Goal: Task Accomplishment & Management: Complete application form

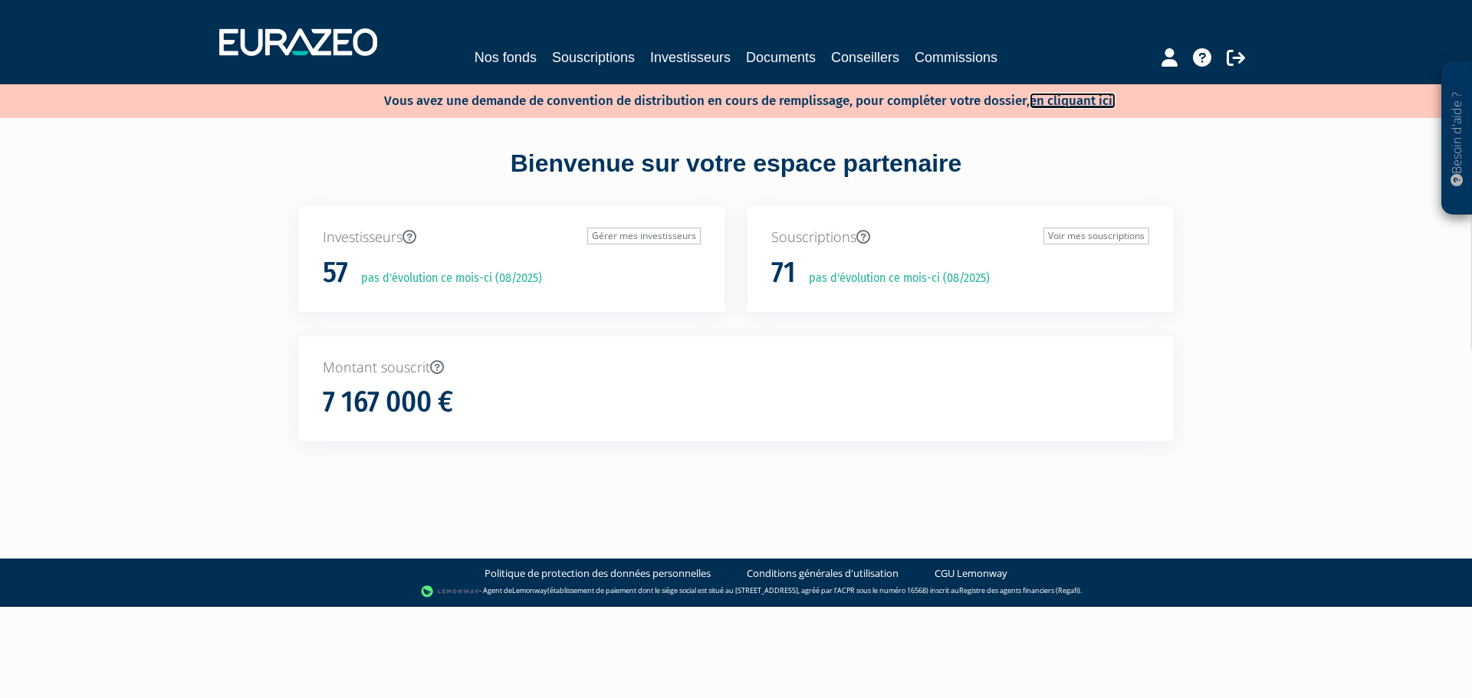
click at [1075, 100] on link "en cliquant ici." at bounding box center [1072, 101] width 86 height 16
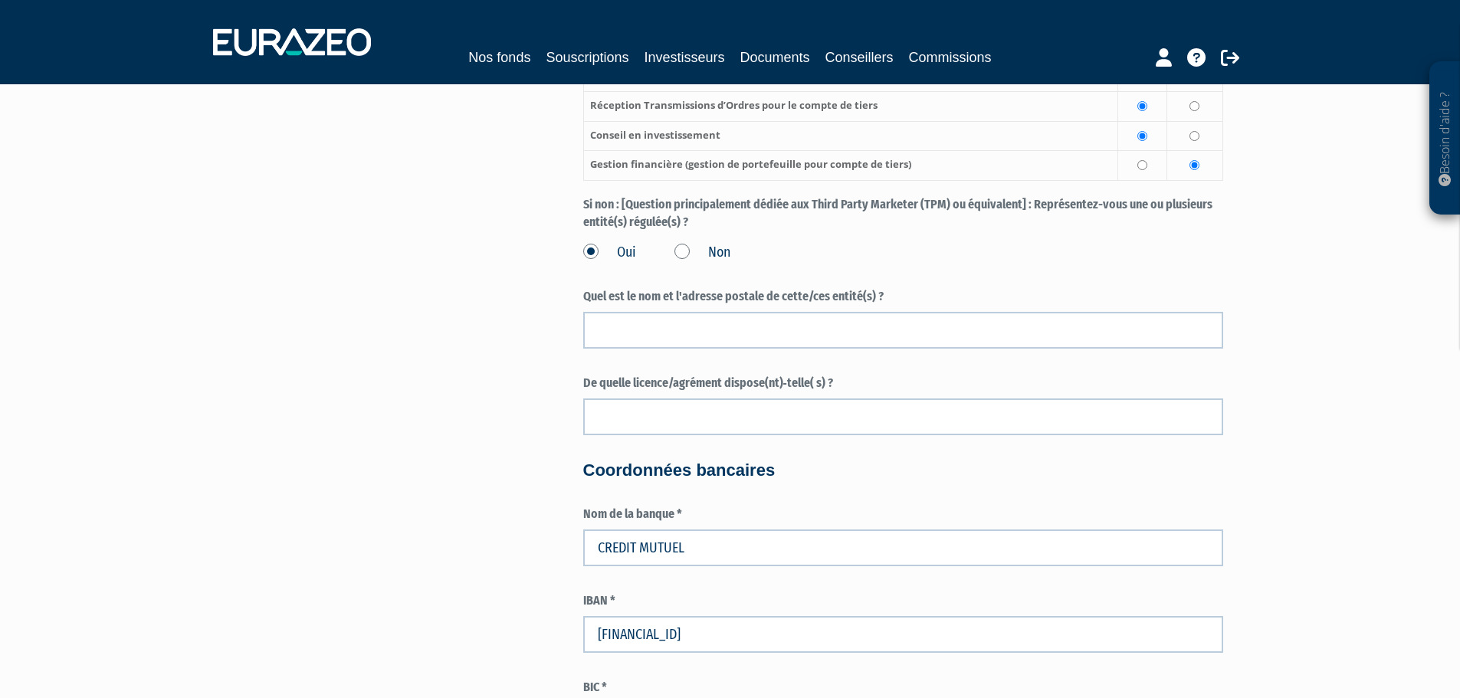
scroll to position [2810, 0]
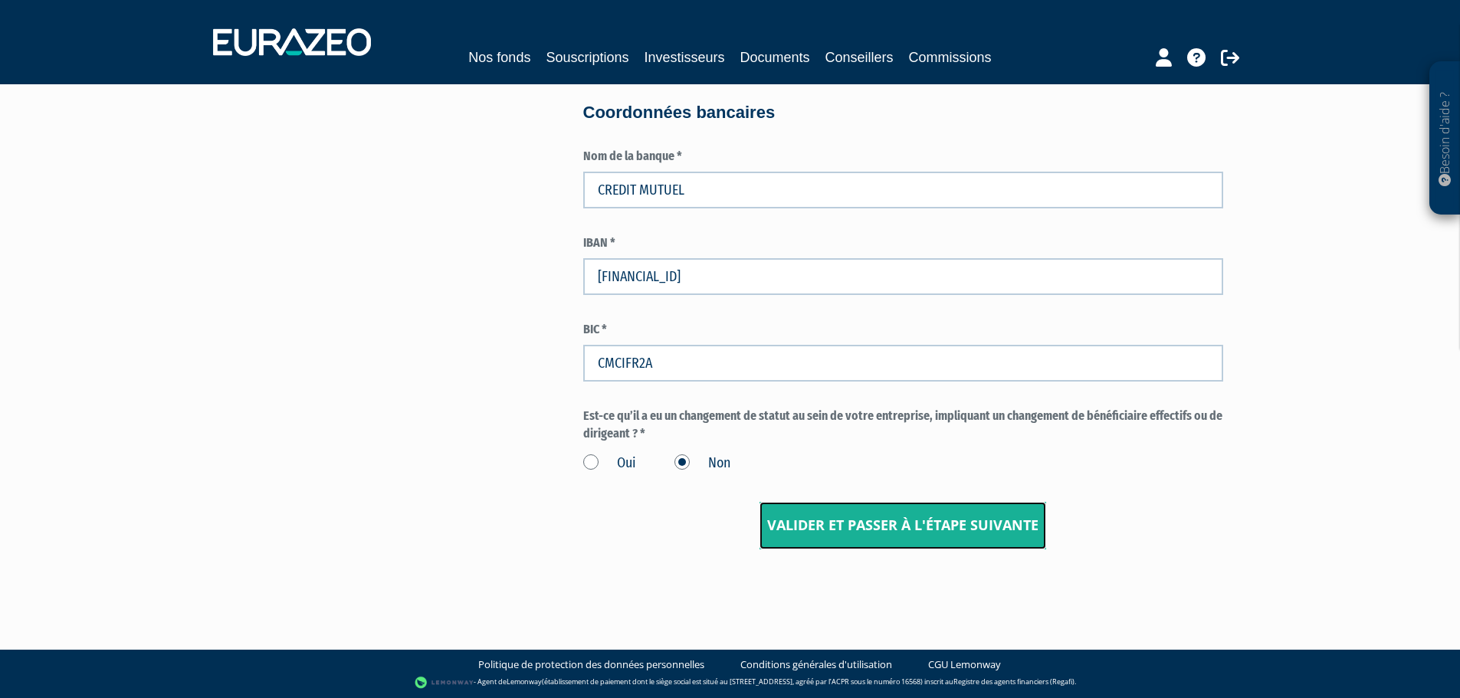
click at [887, 530] on input "Valider et passer à l'étape suivante" at bounding box center [903, 526] width 287 height 48
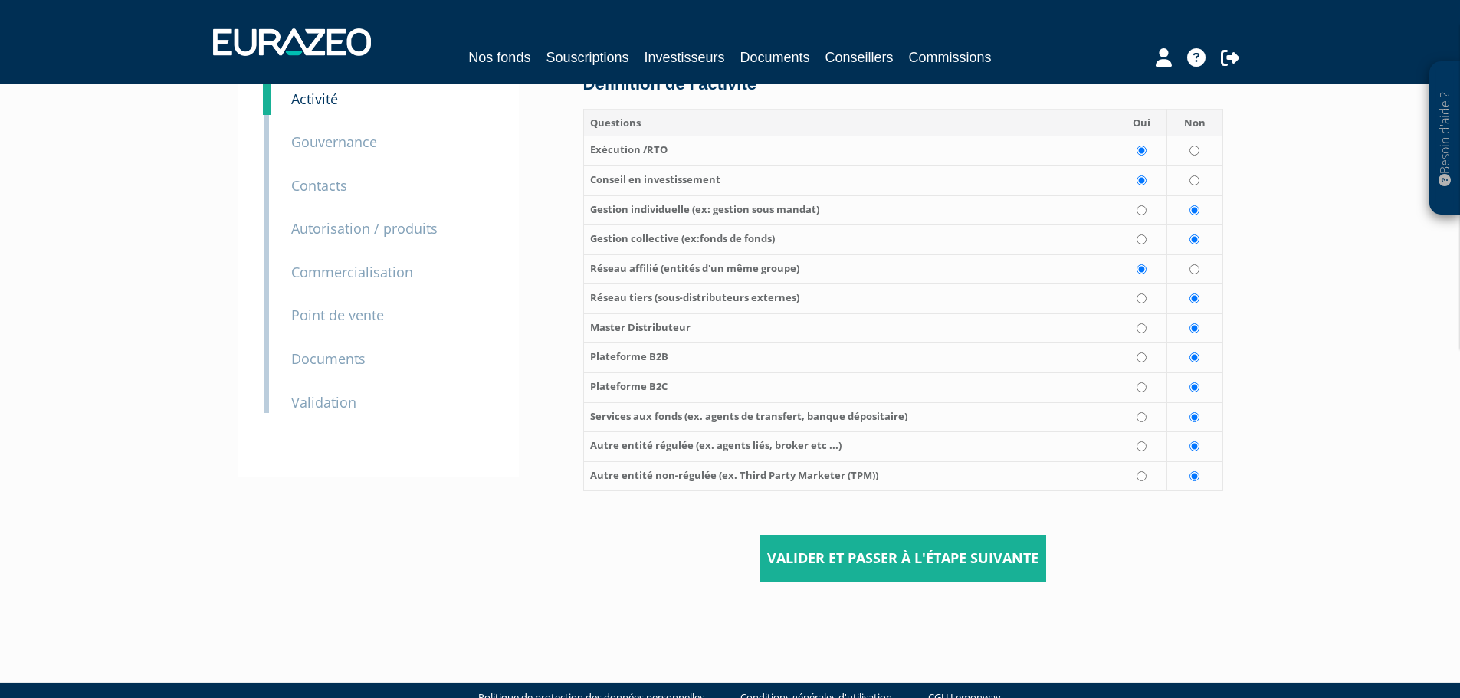
scroll to position [150, 0]
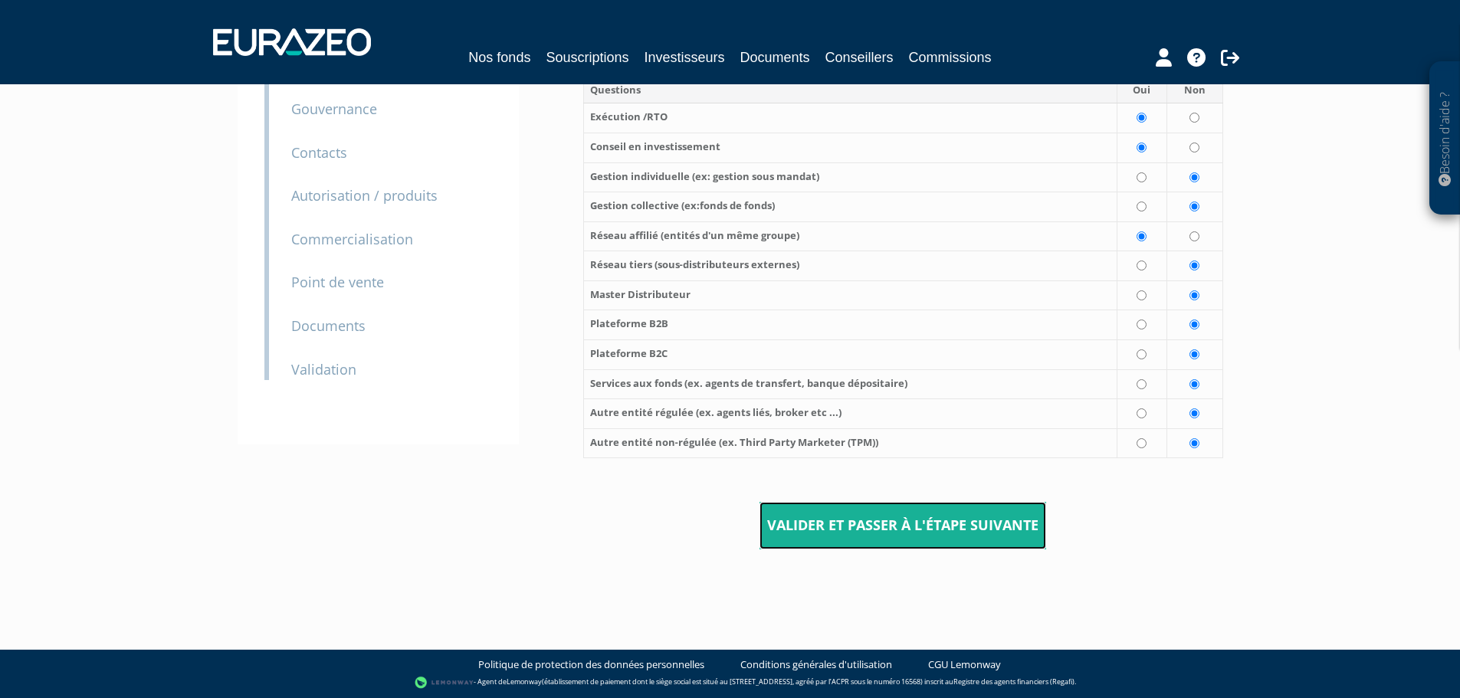
click at [890, 526] on input "Valider et passer à l'étape suivante" at bounding box center [903, 526] width 287 height 48
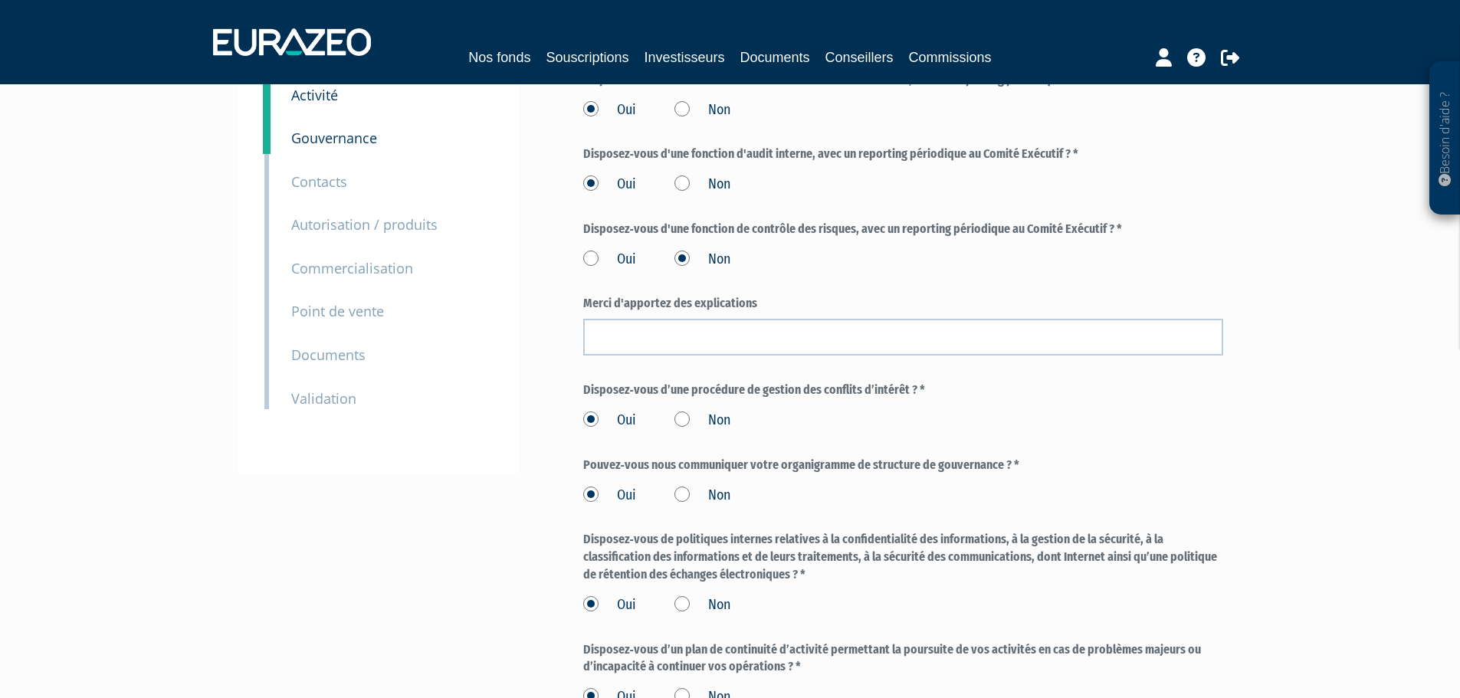
scroll to position [355, 0]
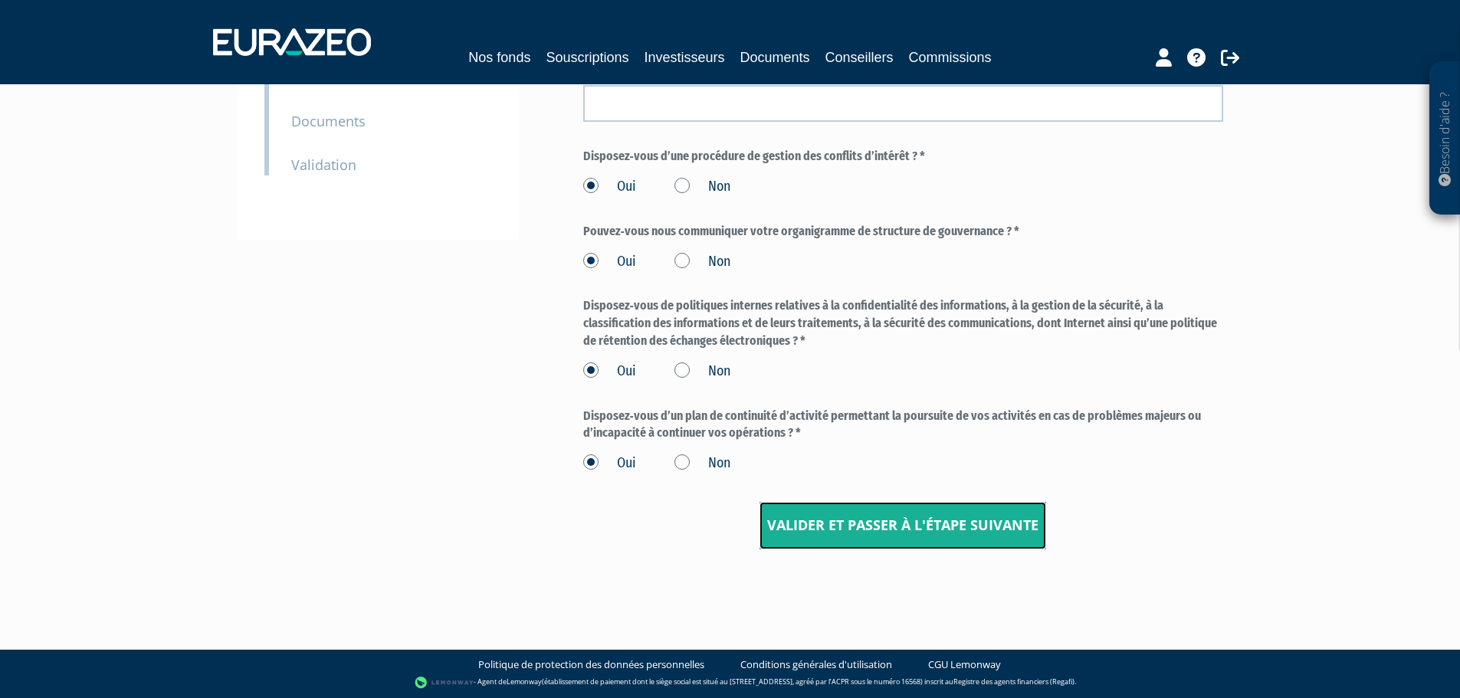
click at [910, 523] on input "Valider et passer à l'étape suivante" at bounding box center [903, 526] width 287 height 48
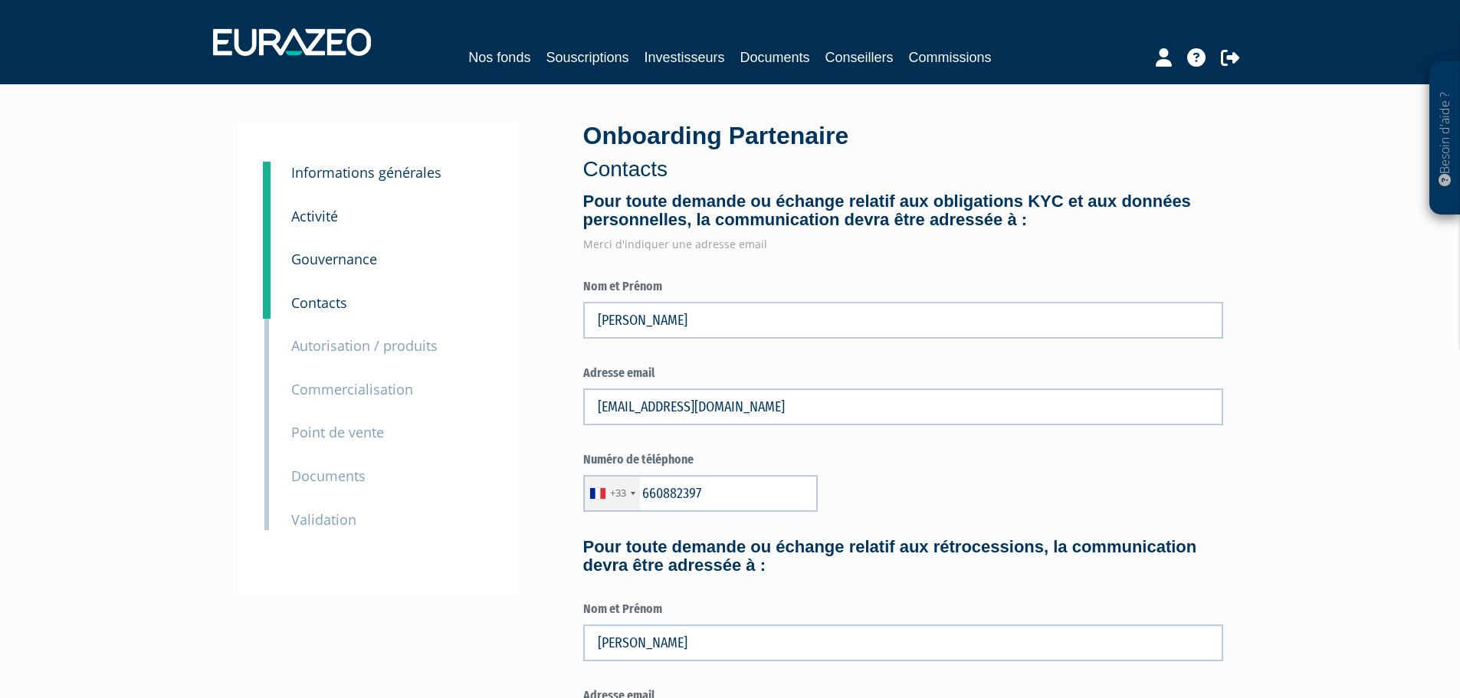
type input "6 60 88 23 97"
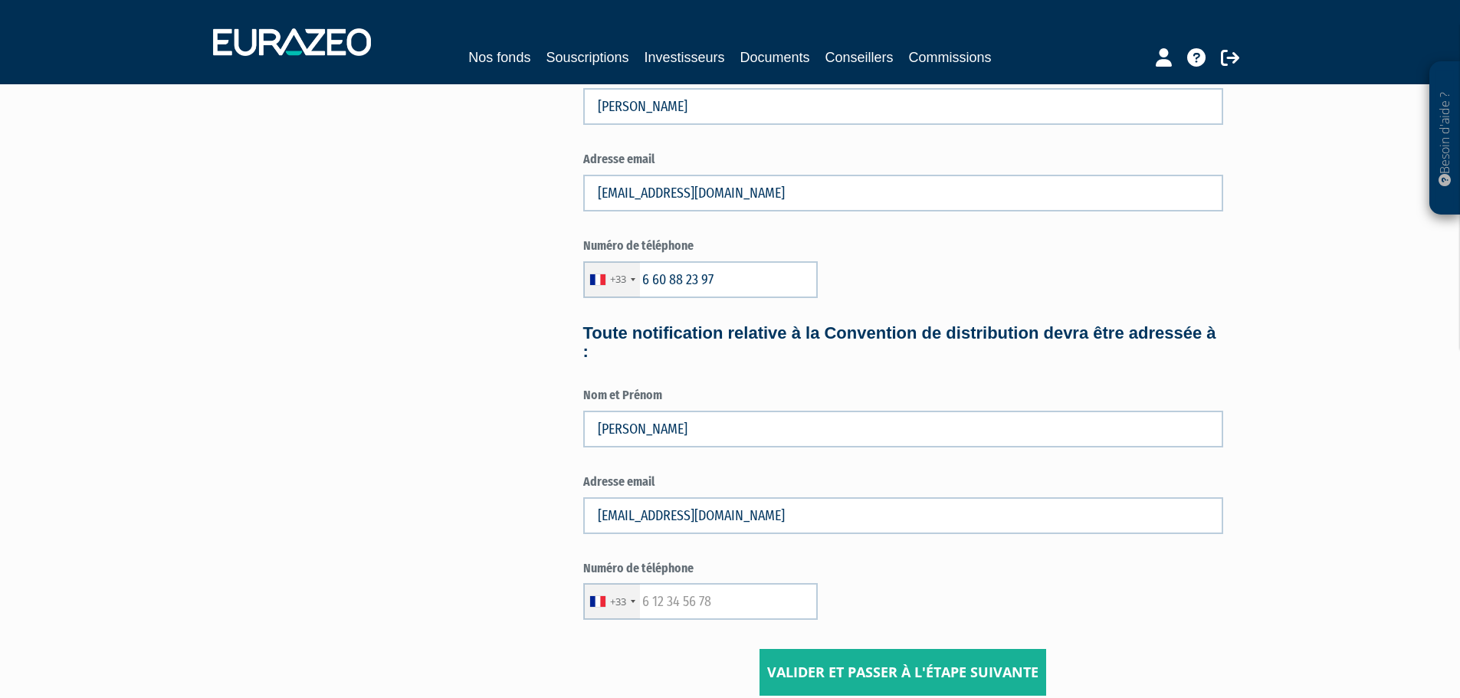
scroll to position [683, 0]
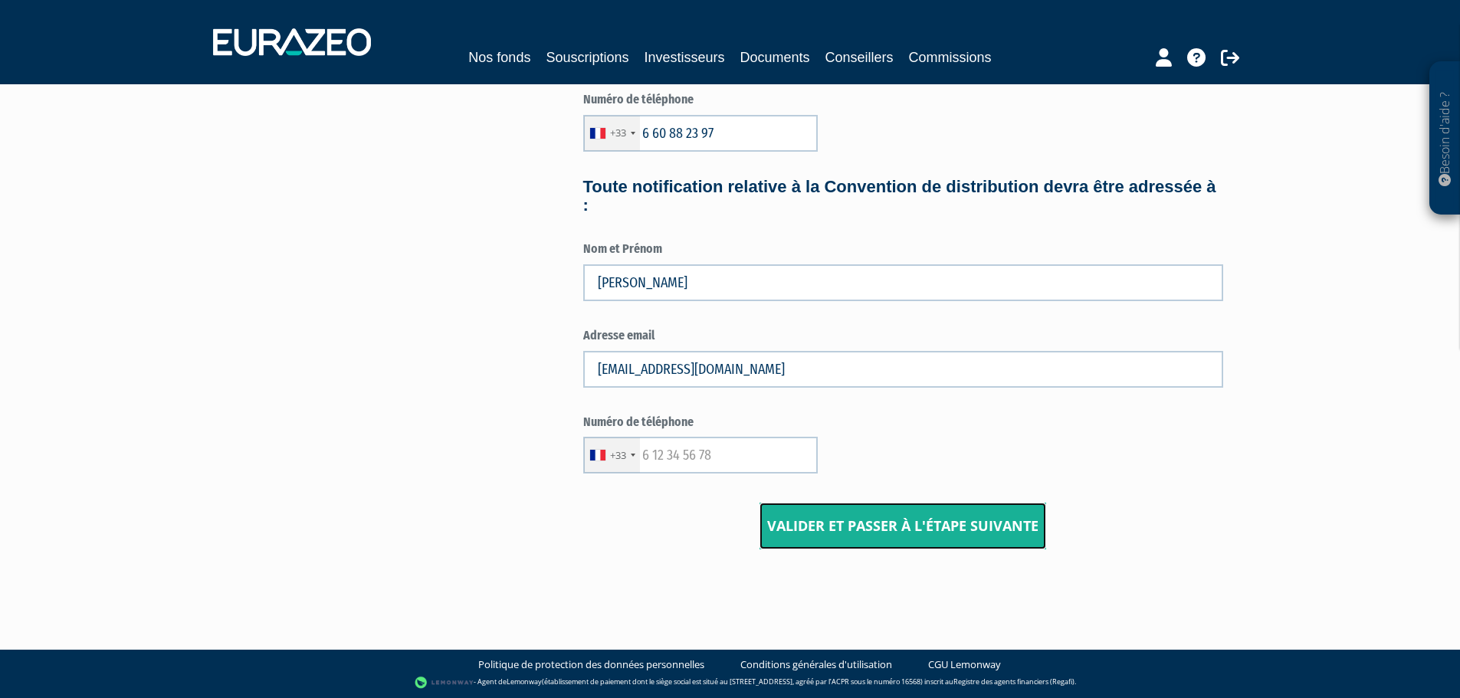
click at [922, 527] on input "Valider et passer à l'étape suivante" at bounding box center [903, 527] width 287 height 48
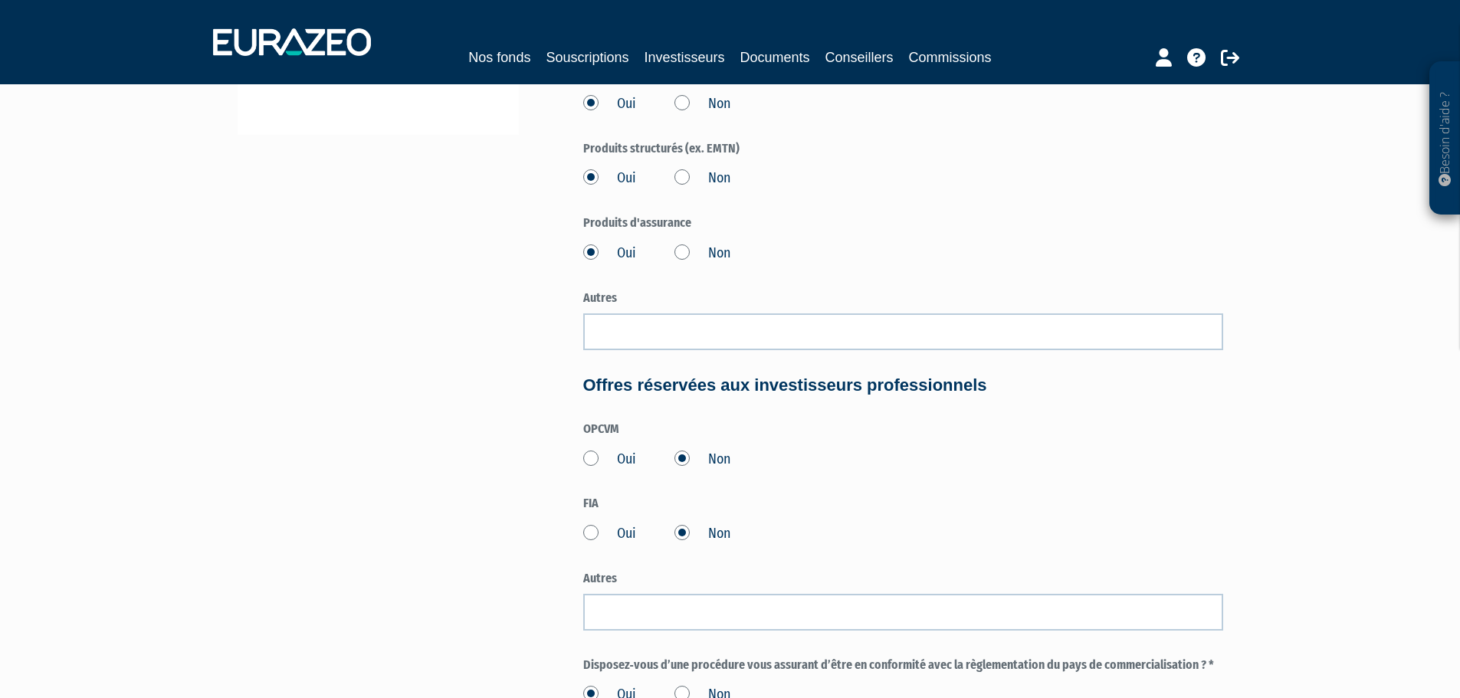
scroll to position [691, 0]
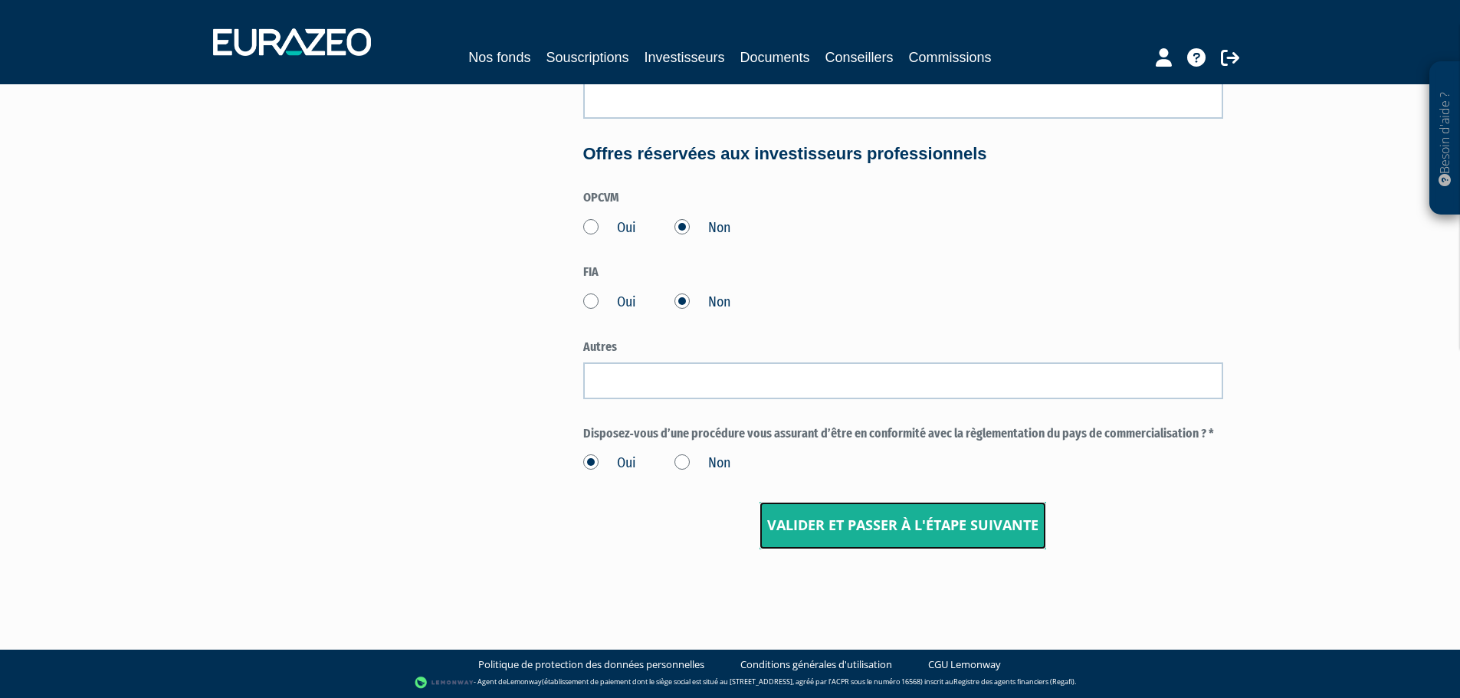
click at [935, 521] on input "Valider et passer à l'étape suivante" at bounding box center [903, 526] width 287 height 48
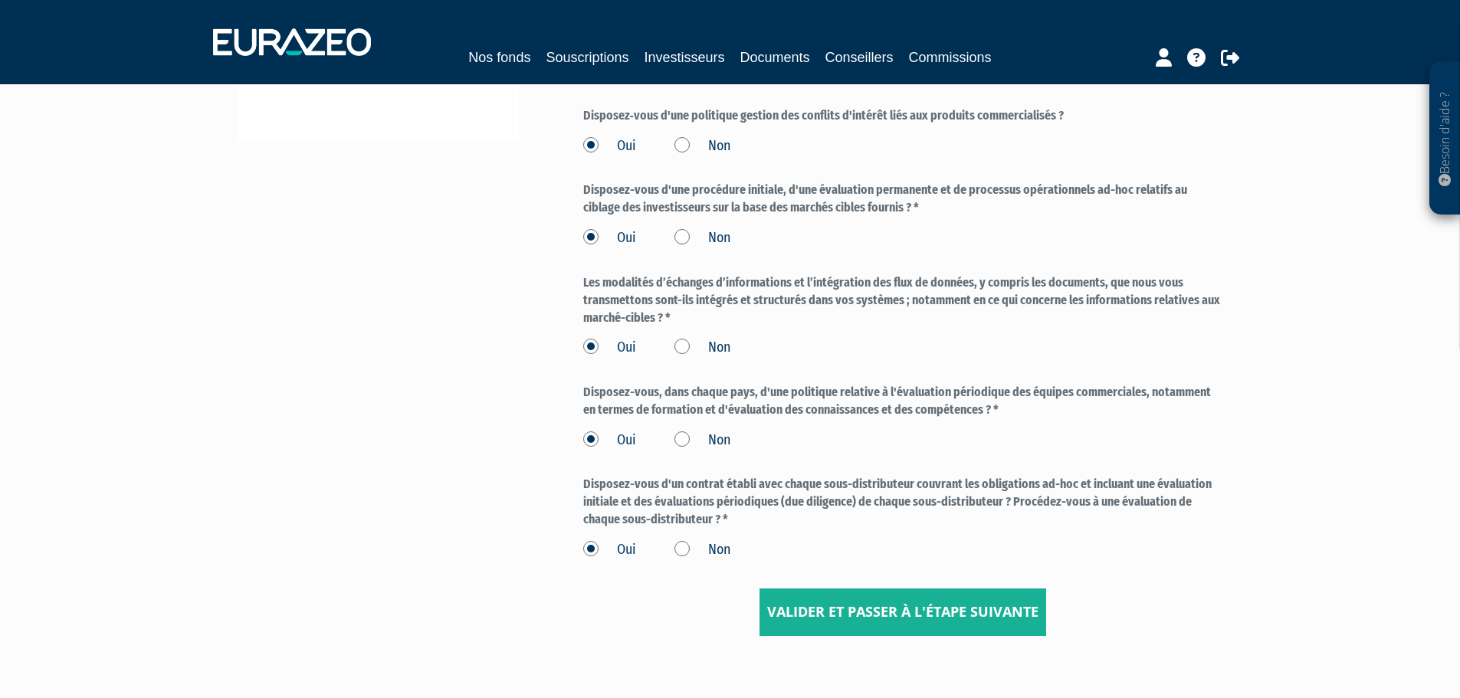
scroll to position [540, 0]
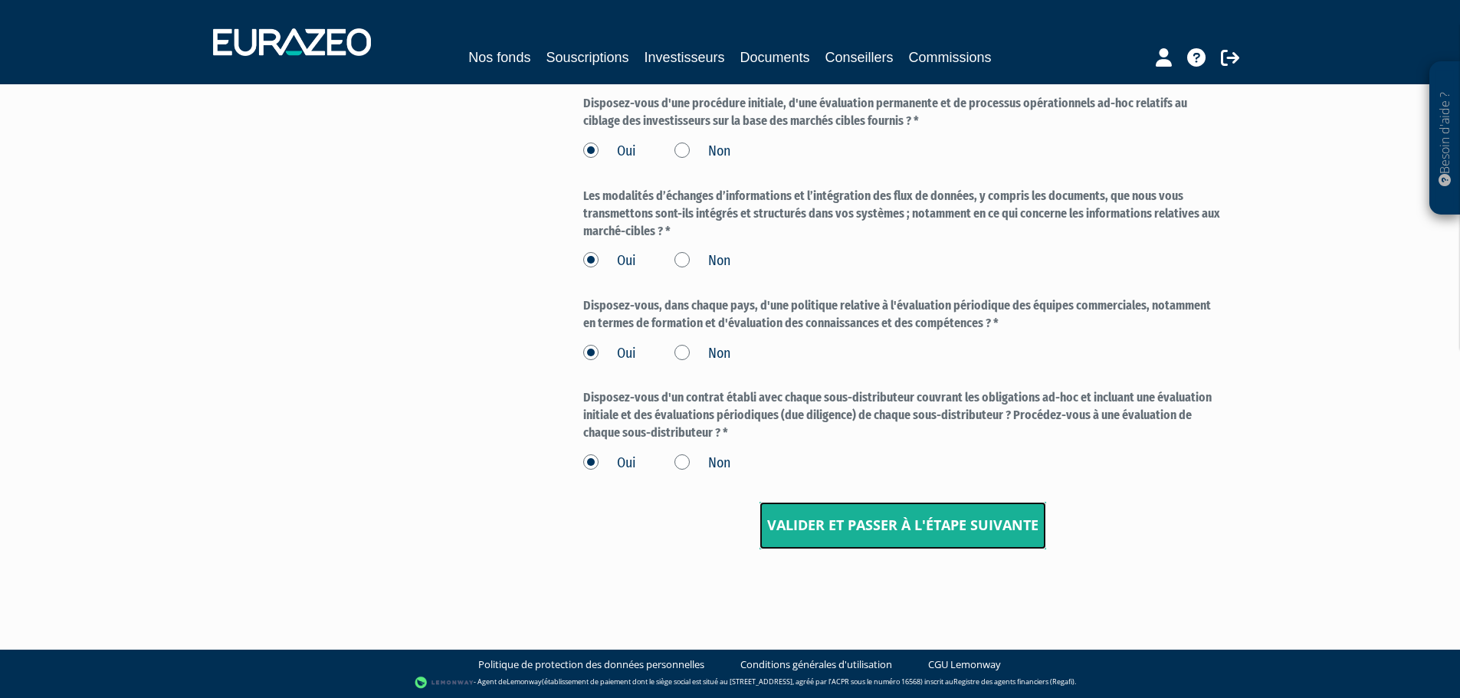
click at [933, 528] on input "Valider et passer à l'étape suivante" at bounding box center [903, 526] width 287 height 48
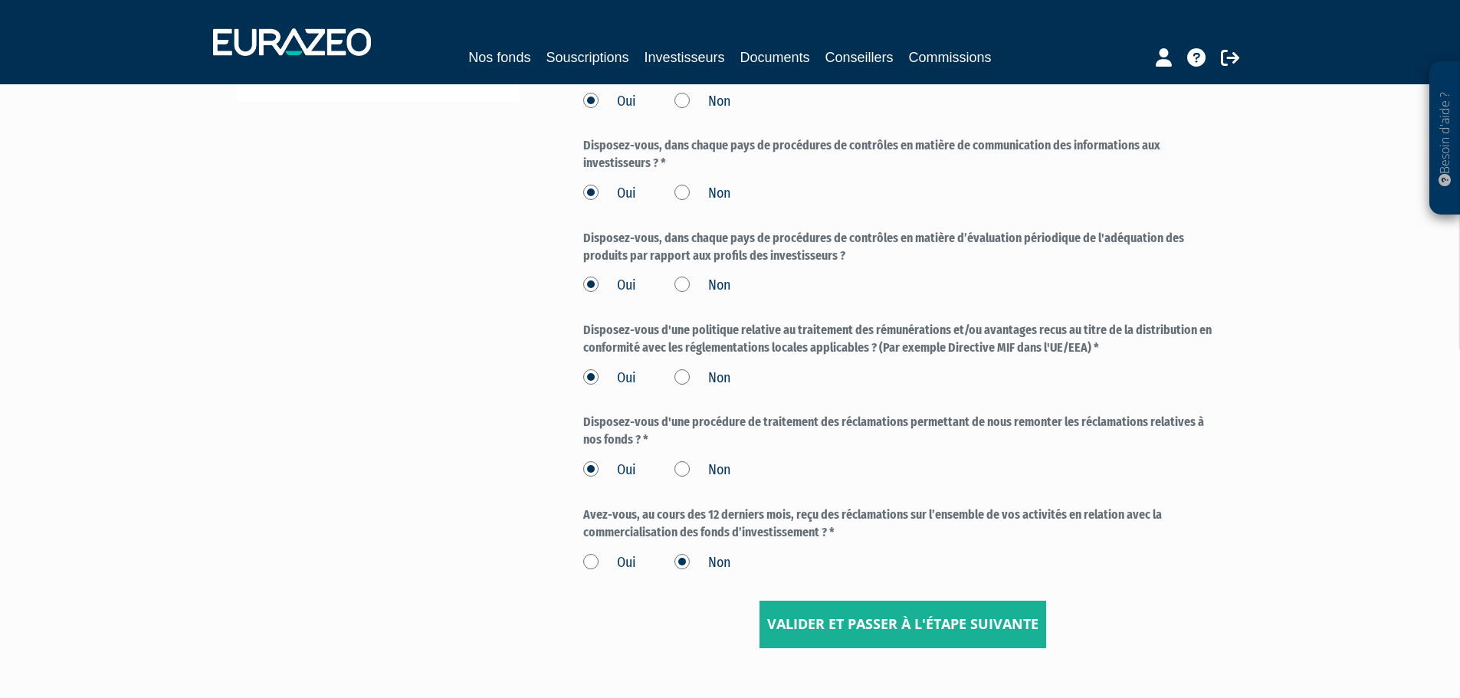
scroll to position [592, 0]
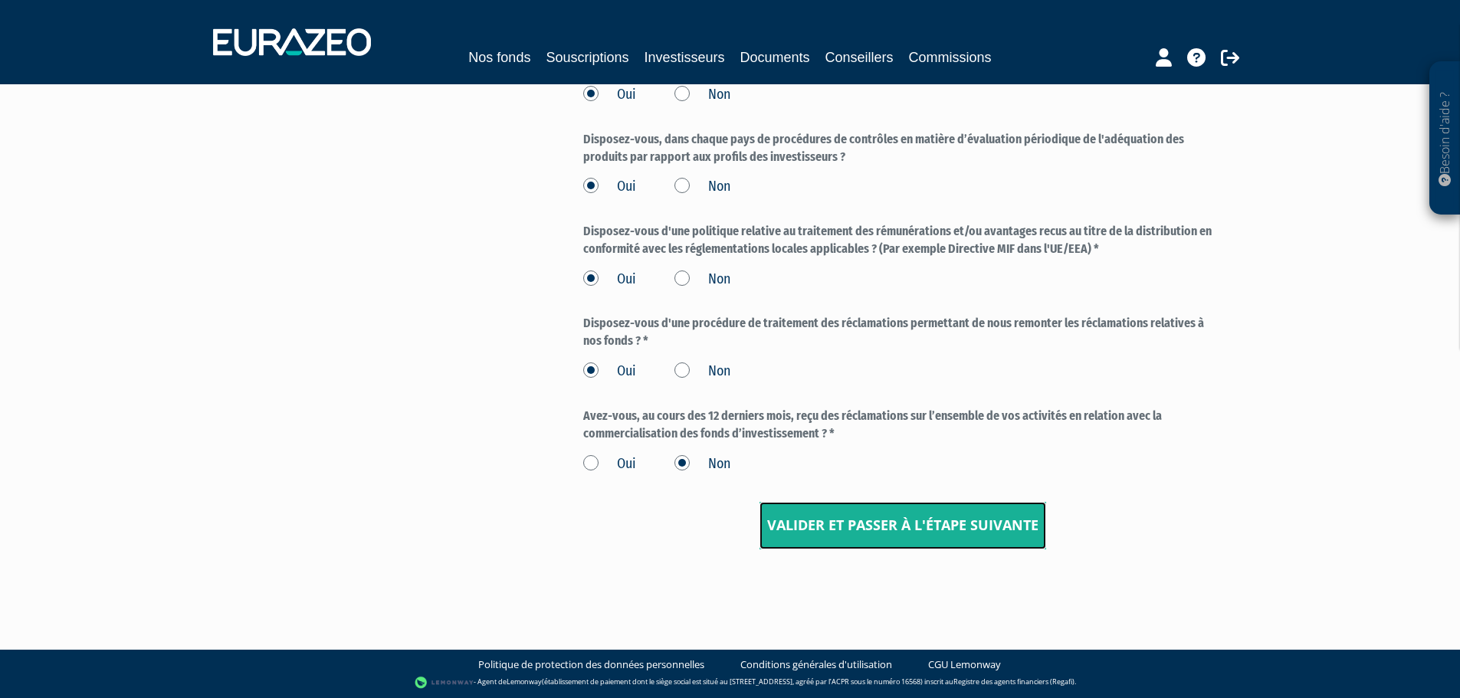
click at [931, 520] on input "Valider et passer à l'étape suivante" at bounding box center [903, 526] width 287 height 48
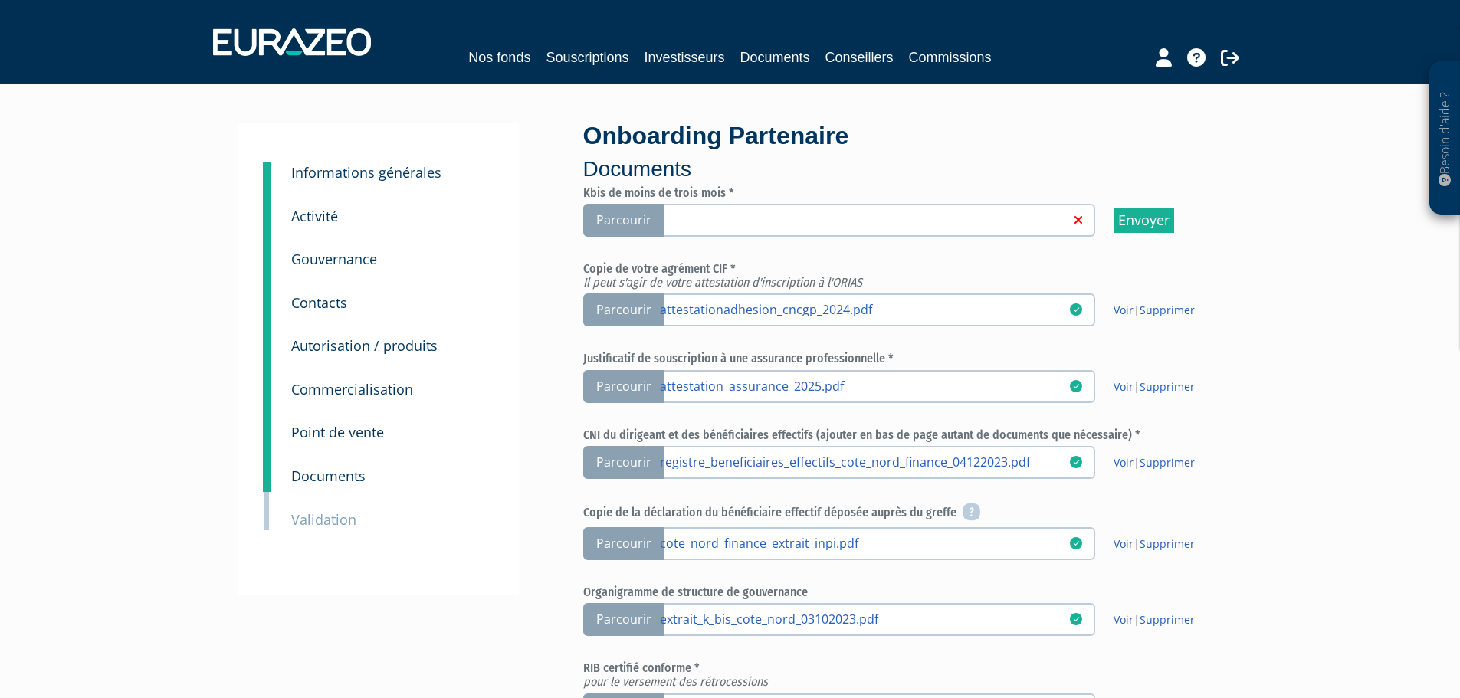
click at [797, 218] on link at bounding box center [864, 219] width 409 height 15
click at [0, 0] on input "Parcourir" at bounding box center [0, 0] width 0 height 0
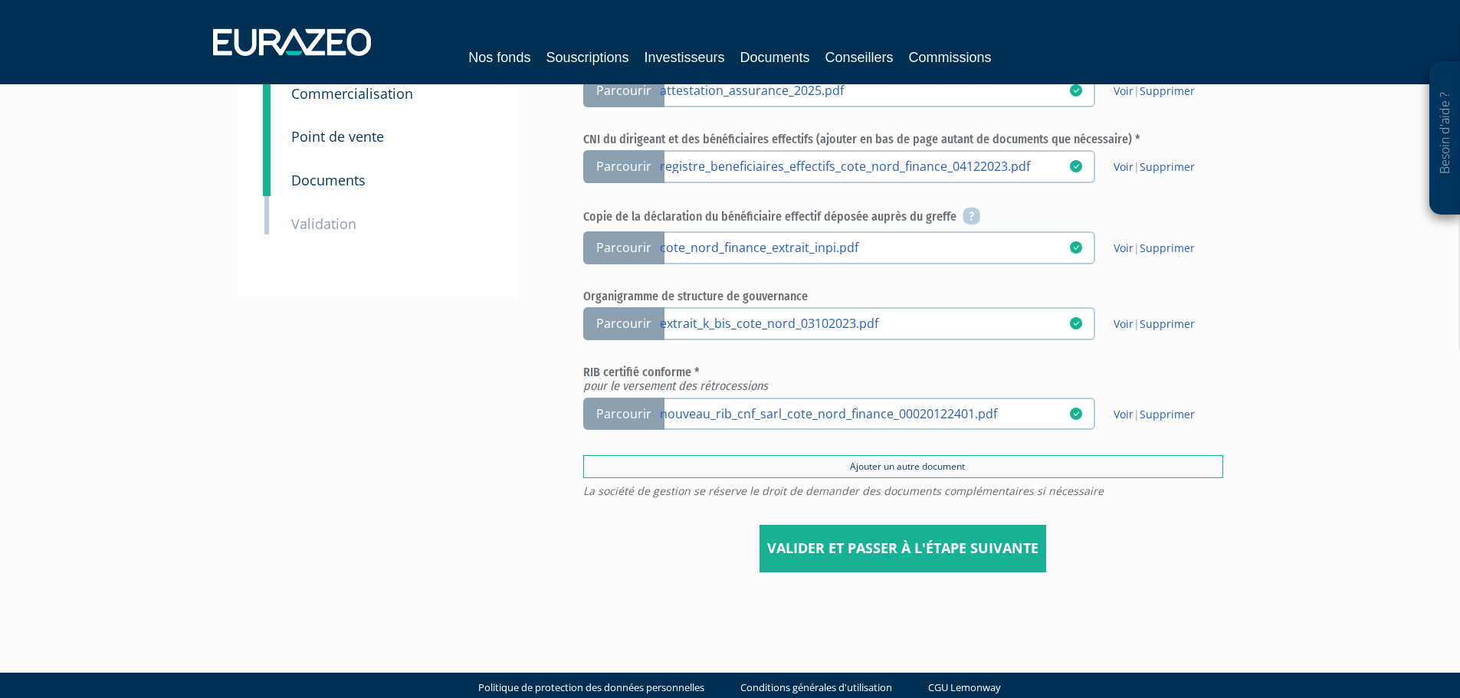
scroll to position [307, 0]
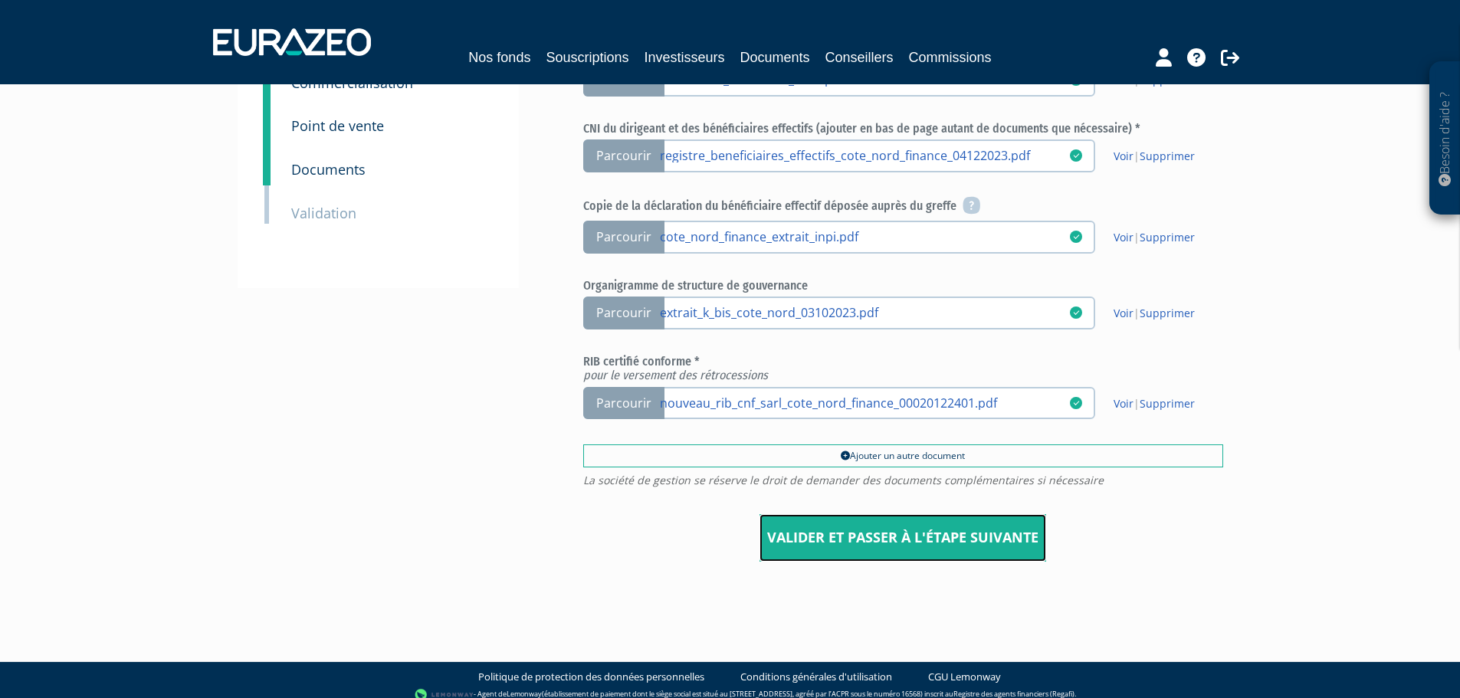
click at [910, 538] on input "Valider et passer à l'étape suivante" at bounding box center [903, 538] width 287 height 48
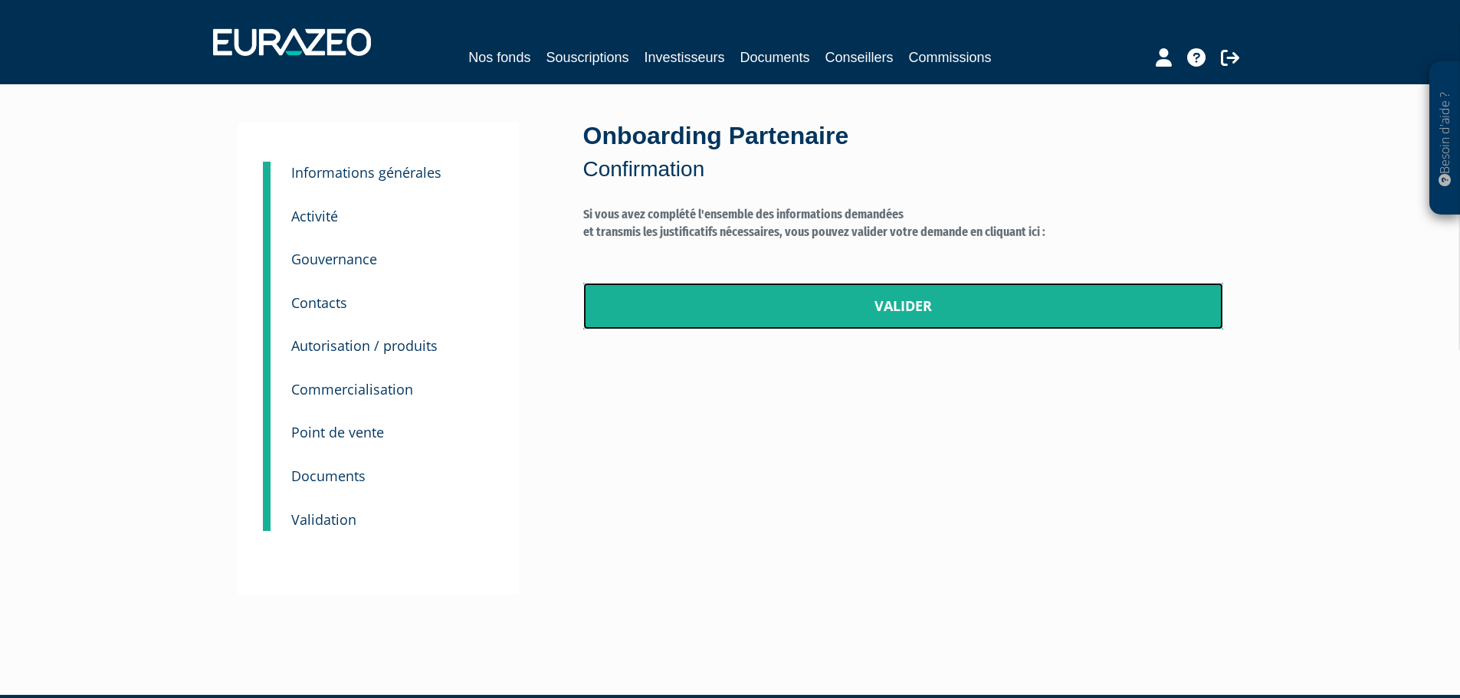
drag, startPoint x: 904, startPoint y: 307, endPoint x: 802, endPoint y: 63, distance: 264.2
click at [904, 307] on link "Valider" at bounding box center [903, 307] width 640 height 48
click at [907, 296] on link "Valider" at bounding box center [903, 307] width 640 height 48
